Goal: Information Seeking & Learning: Find specific fact

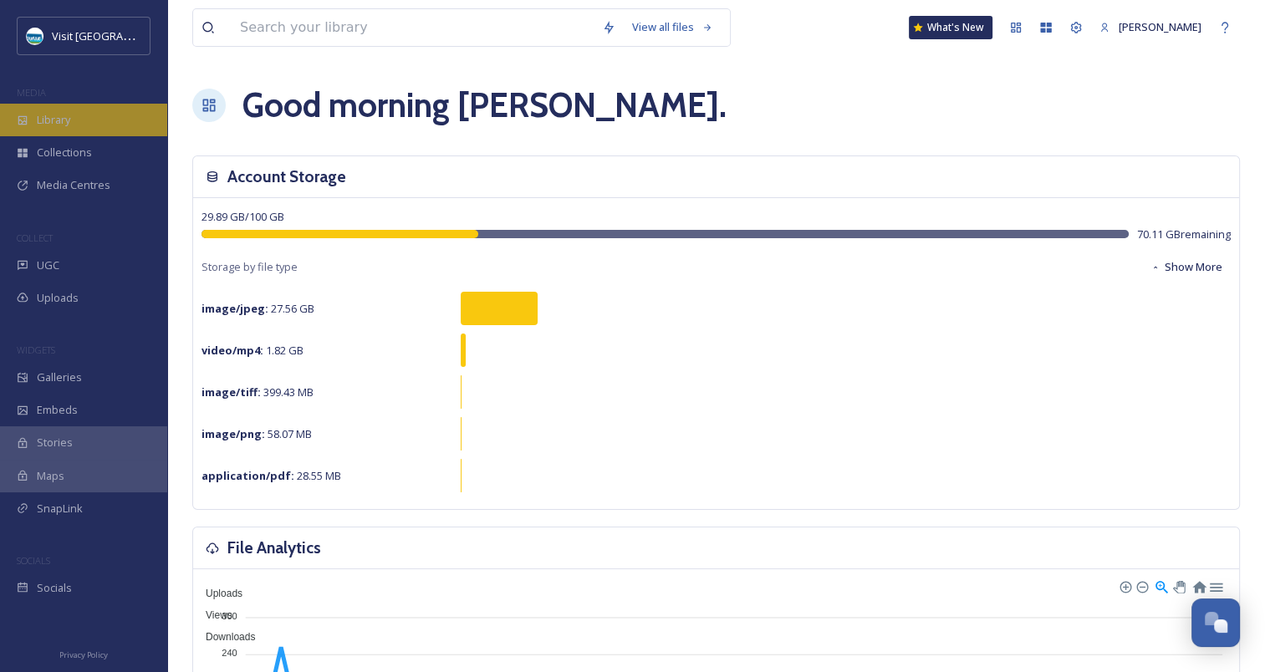
click at [77, 104] on div "Library" at bounding box center [83, 120] width 167 height 33
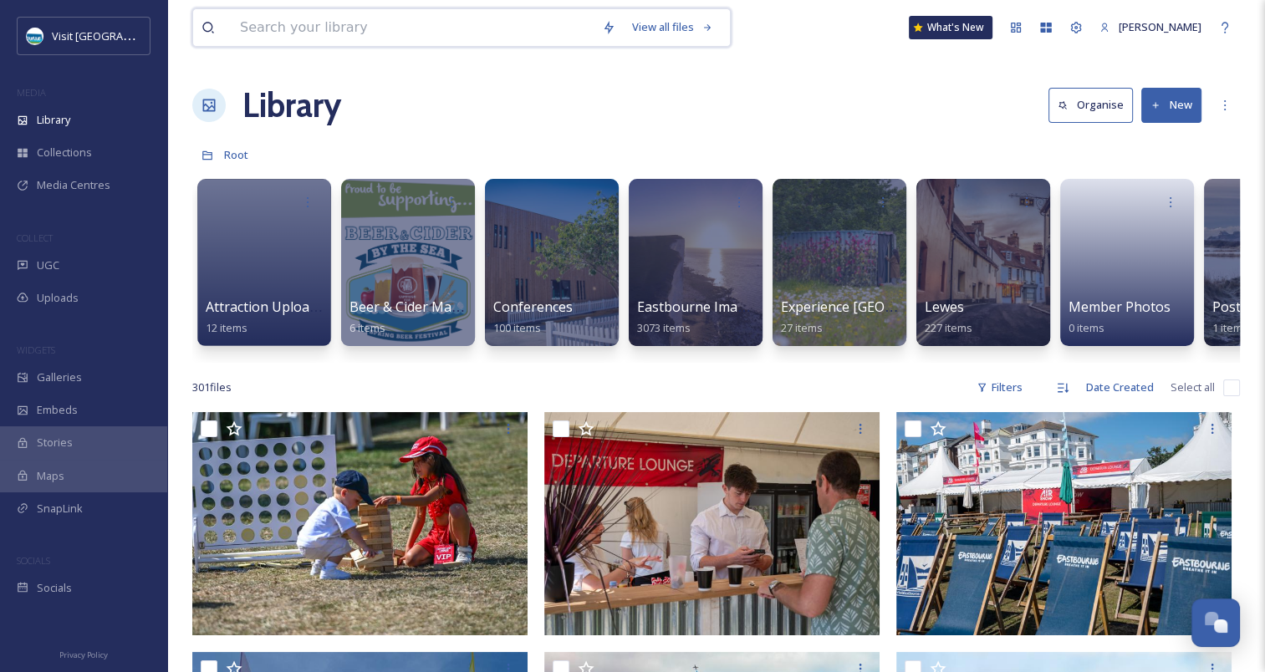
click at [415, 37] on input at bounding box center [413, 27] width 362 height 37
type input "bonfire"
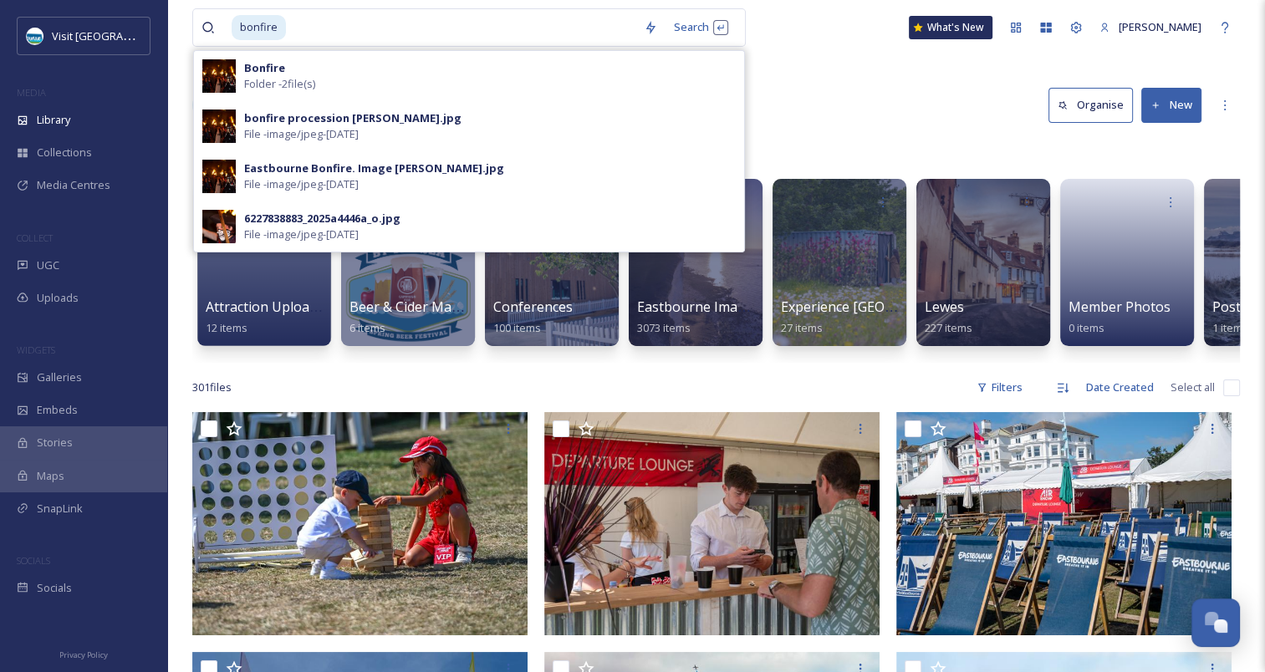
click at [769, 97] on div "Library Organise New" at bounding box center [715, 105] width 1047 height 50
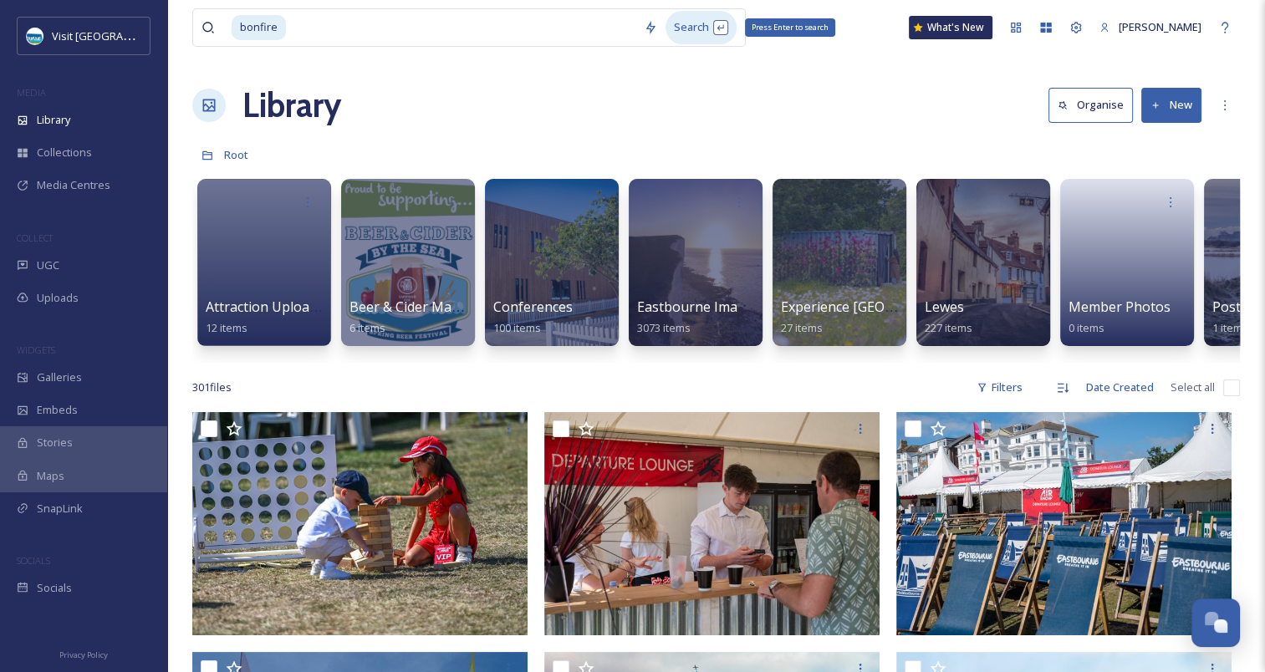
click at [683, 24] on div "Search Press Enter to search" at bounding box center [700, 27] width 71 height 33
